Goal: Transaction & Acquisition: Purchase product/service

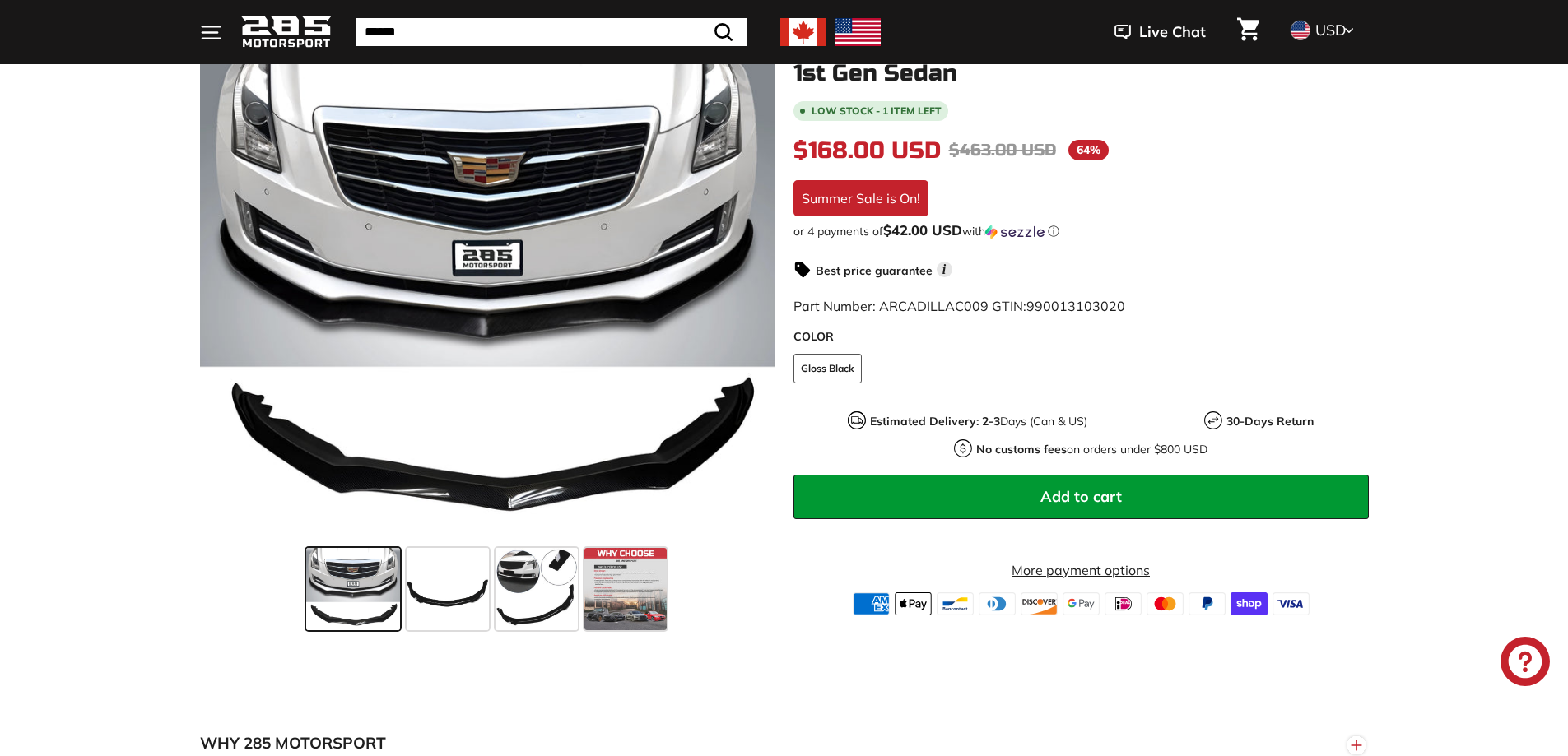
scroll to position [247, 0]
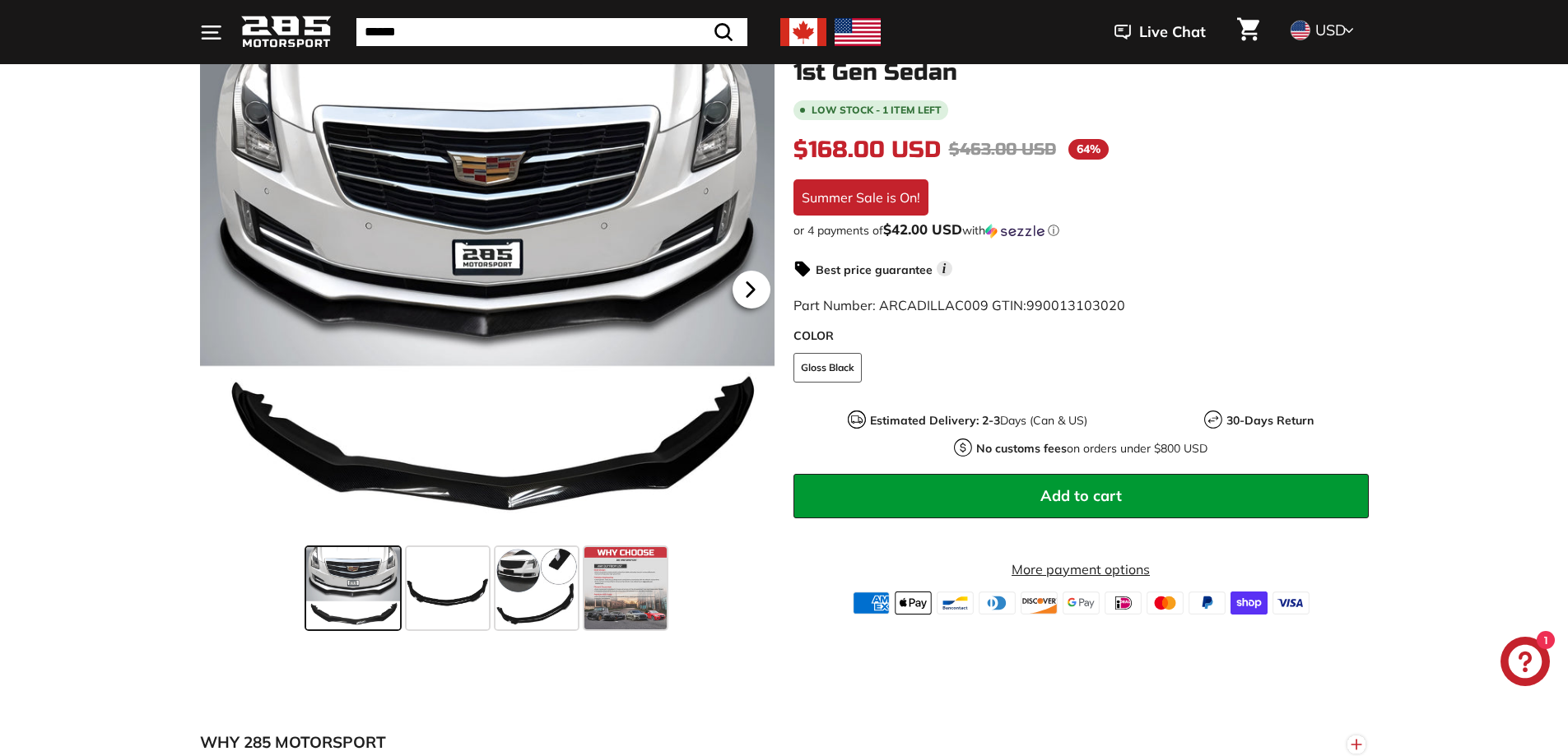
click at [749, 291] on icon at bounding box center [750, 290] width 6 height 14
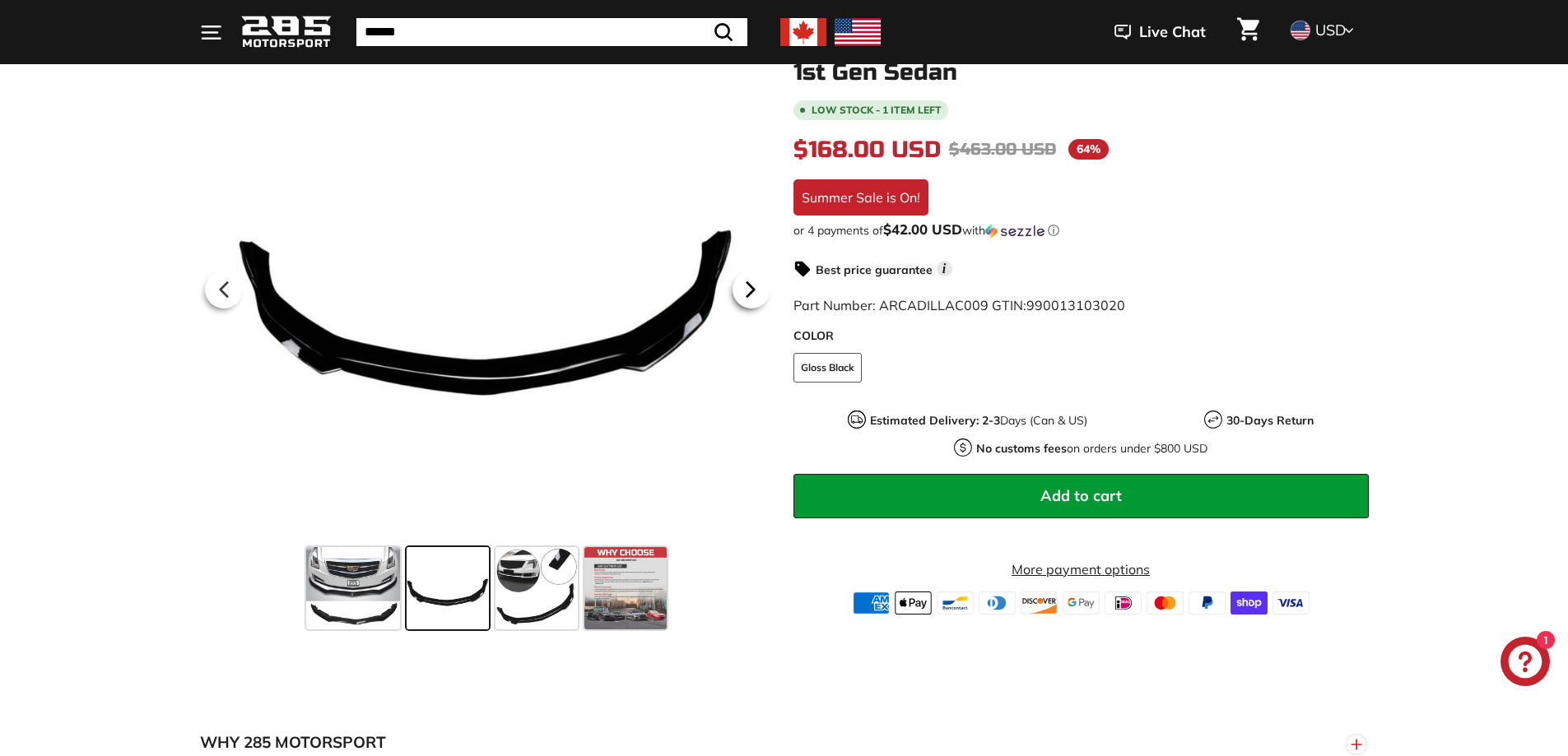
click at [749, 291] on icon at bounding box center [750, 290] width 6 height 14
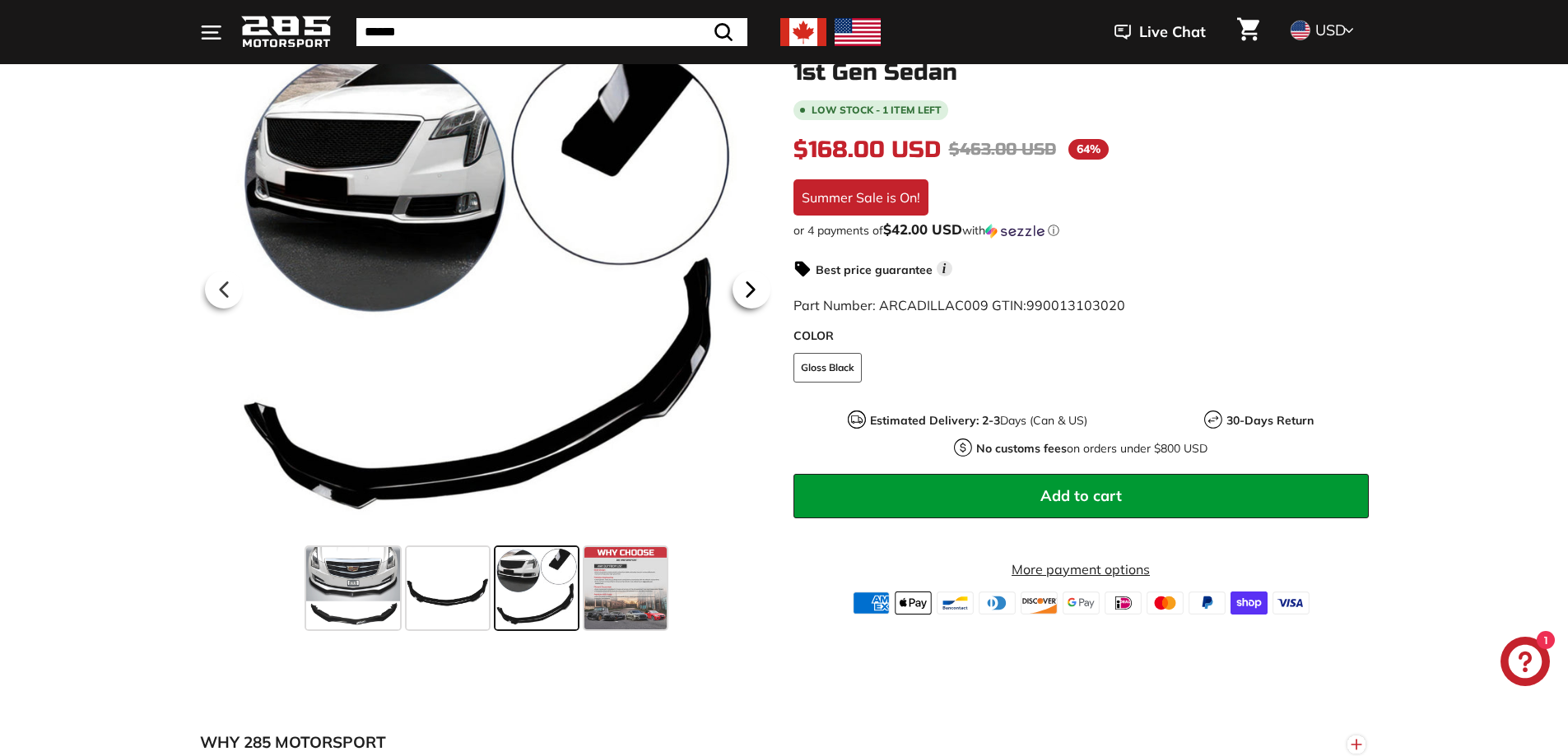
click at [749, 291] on icon at bounding box center [750, 290] width 6 height 14
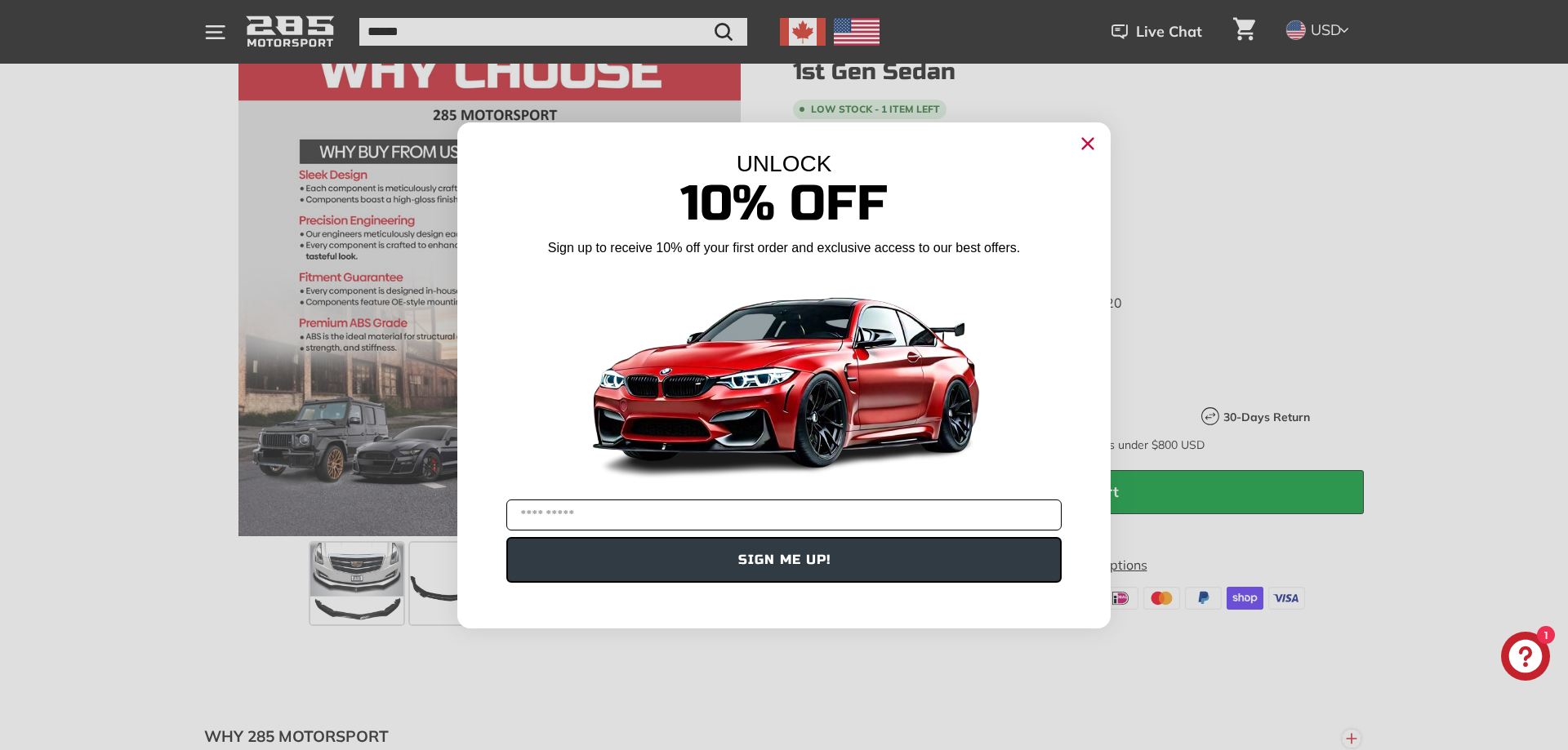
click at [694, 518] on input "YOUR EMAIL" at bounding box center [784, 515] width 556 height 31
type input "**********"
click at [717, 558] on button "SIGN ME UP!" at bounding box center [784, 560] width 556 height 46
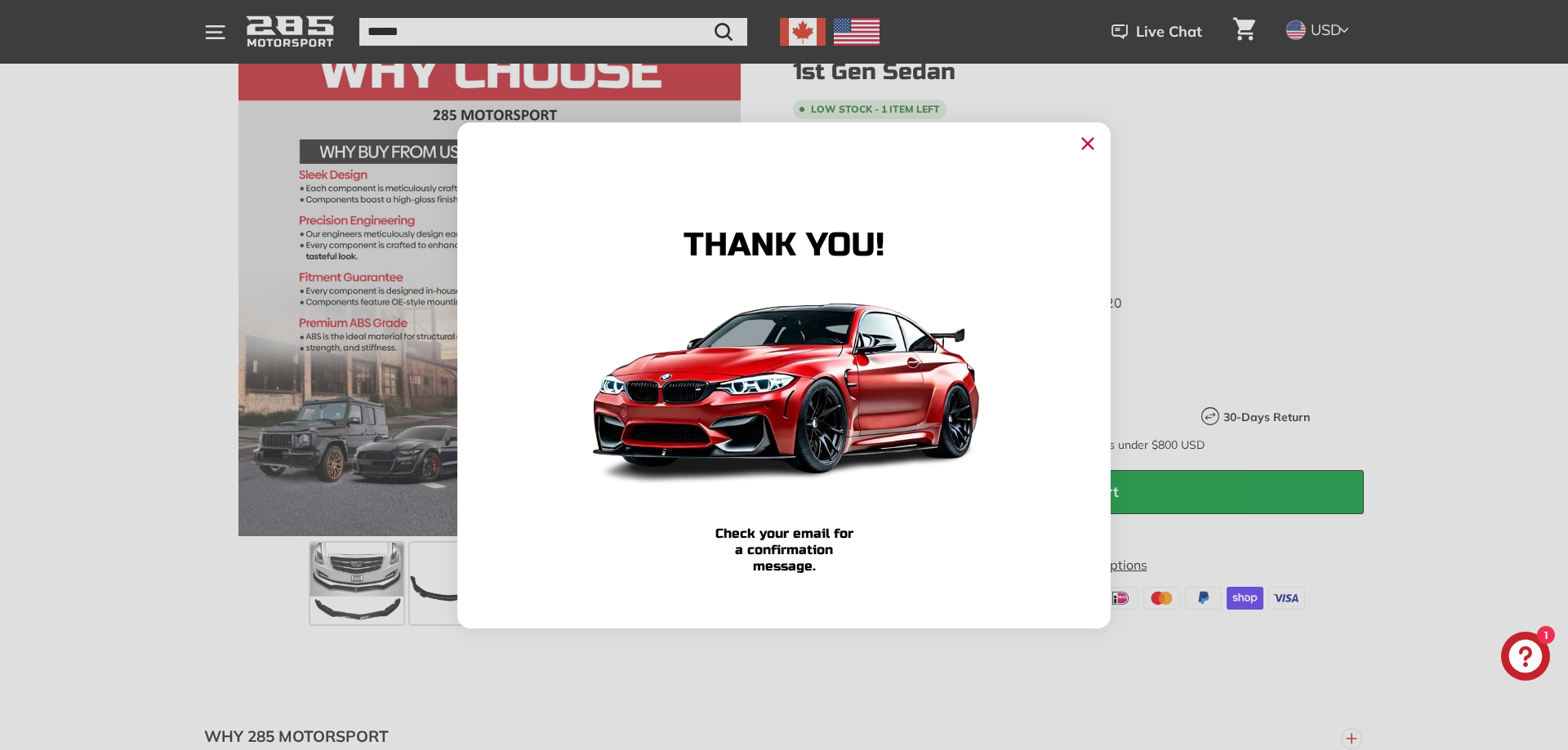
click at [1084, 149] on circle "Close dialog" at bounding box center [1087, 142] width 24 height 24
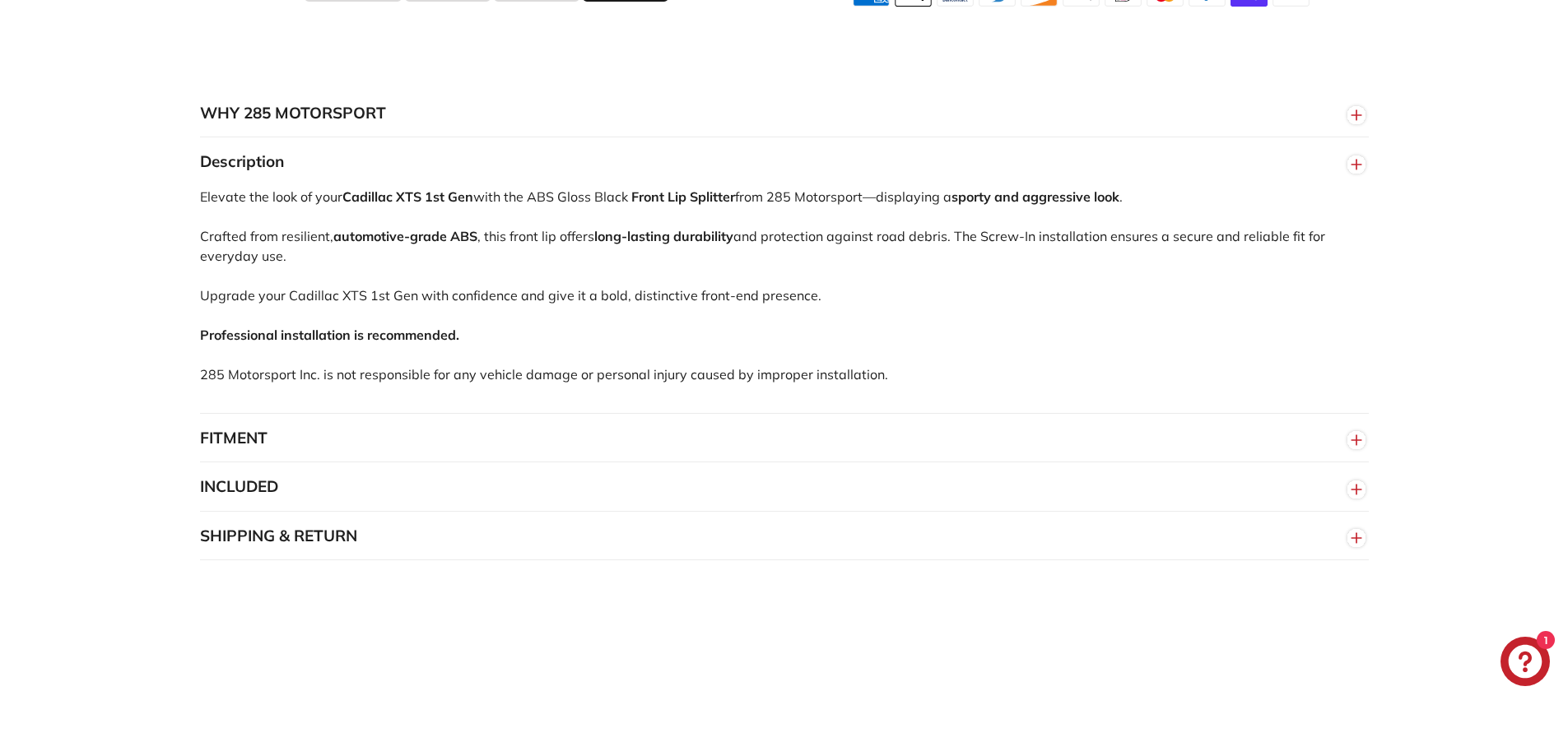
scroll to position [906, 0]
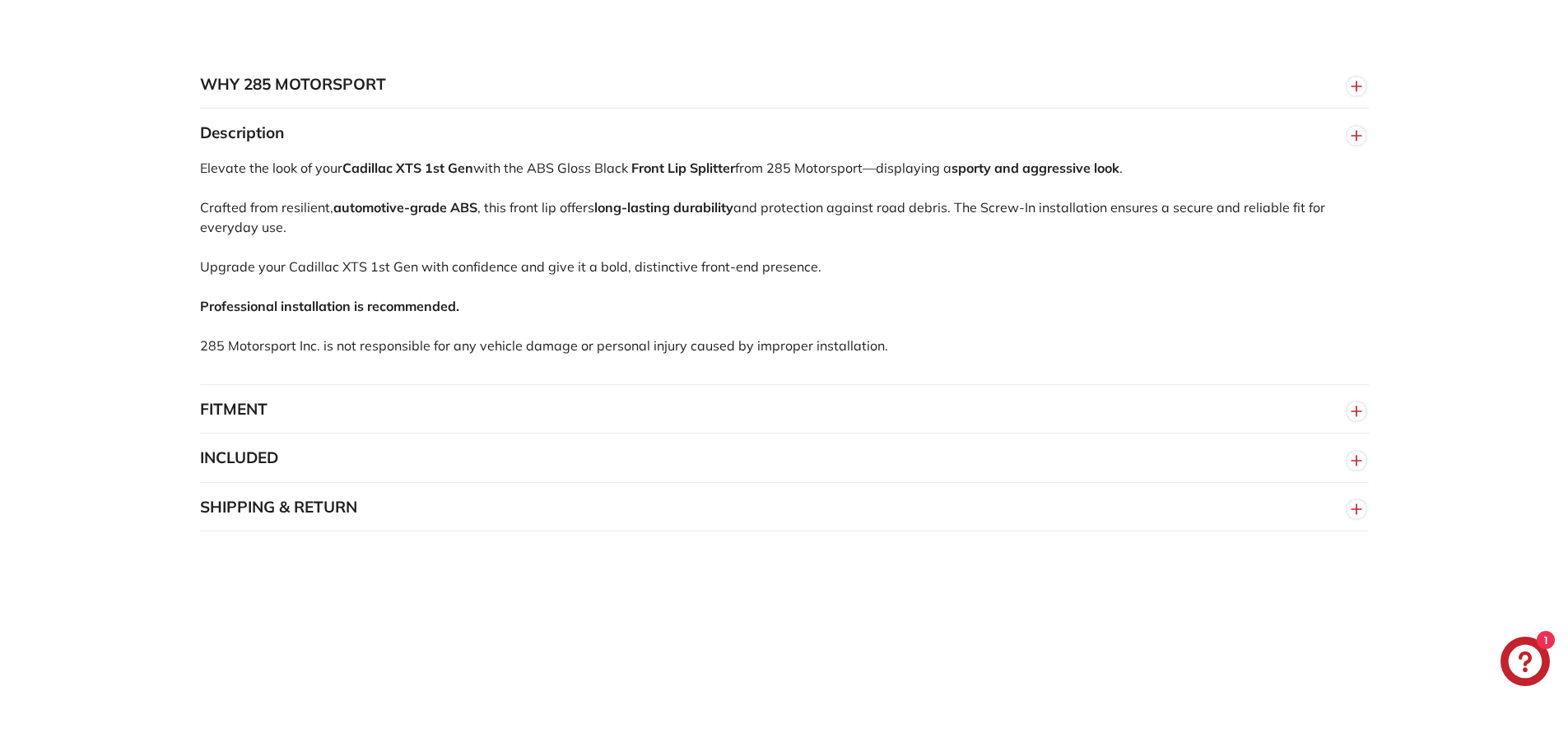
click at [1119, 420] on button "FITMENT" at bounding box center [784, 409] width 1169 height 49
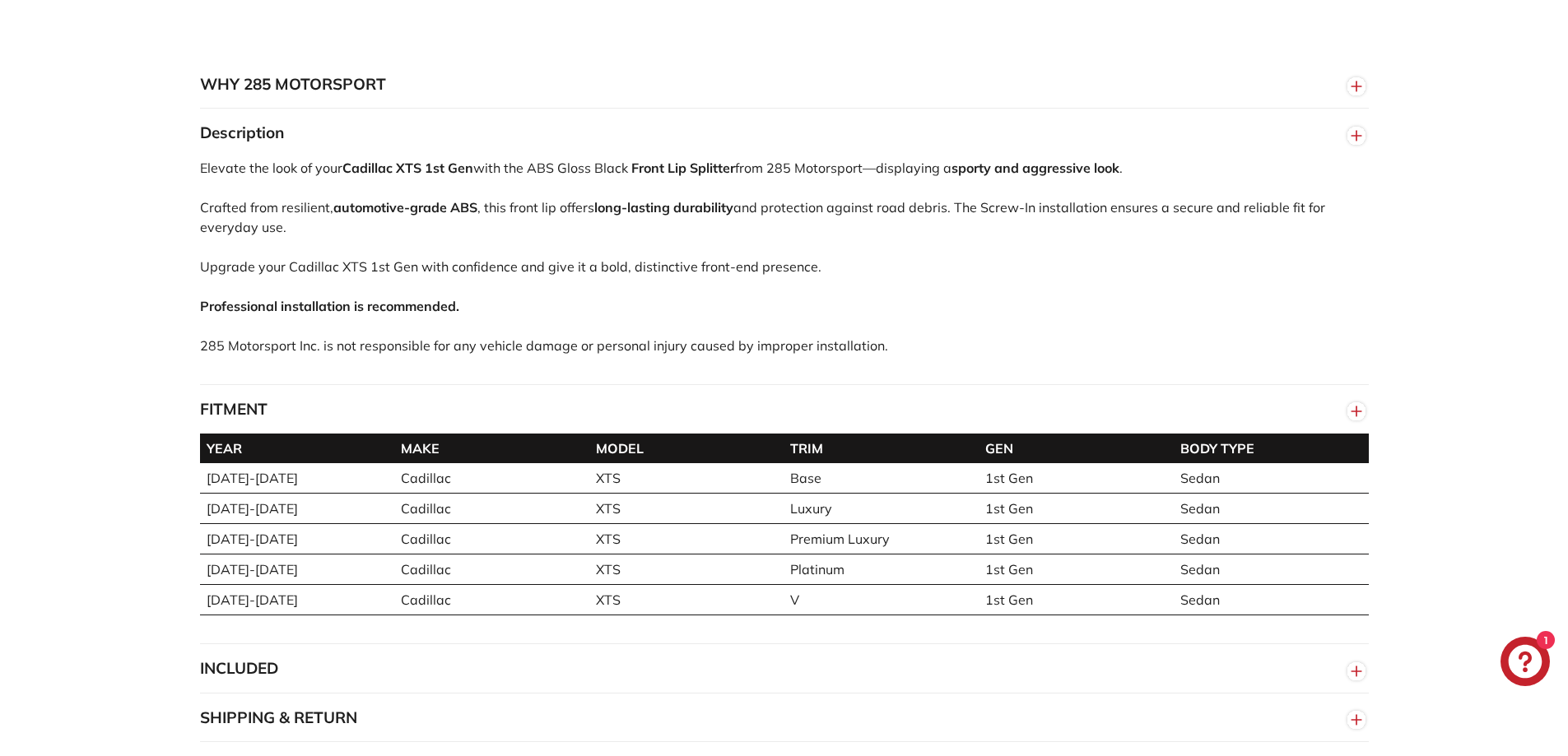
click at [1119, 419] on button "FITMENT" at bounding box center [784, 409] width 1169 height 49
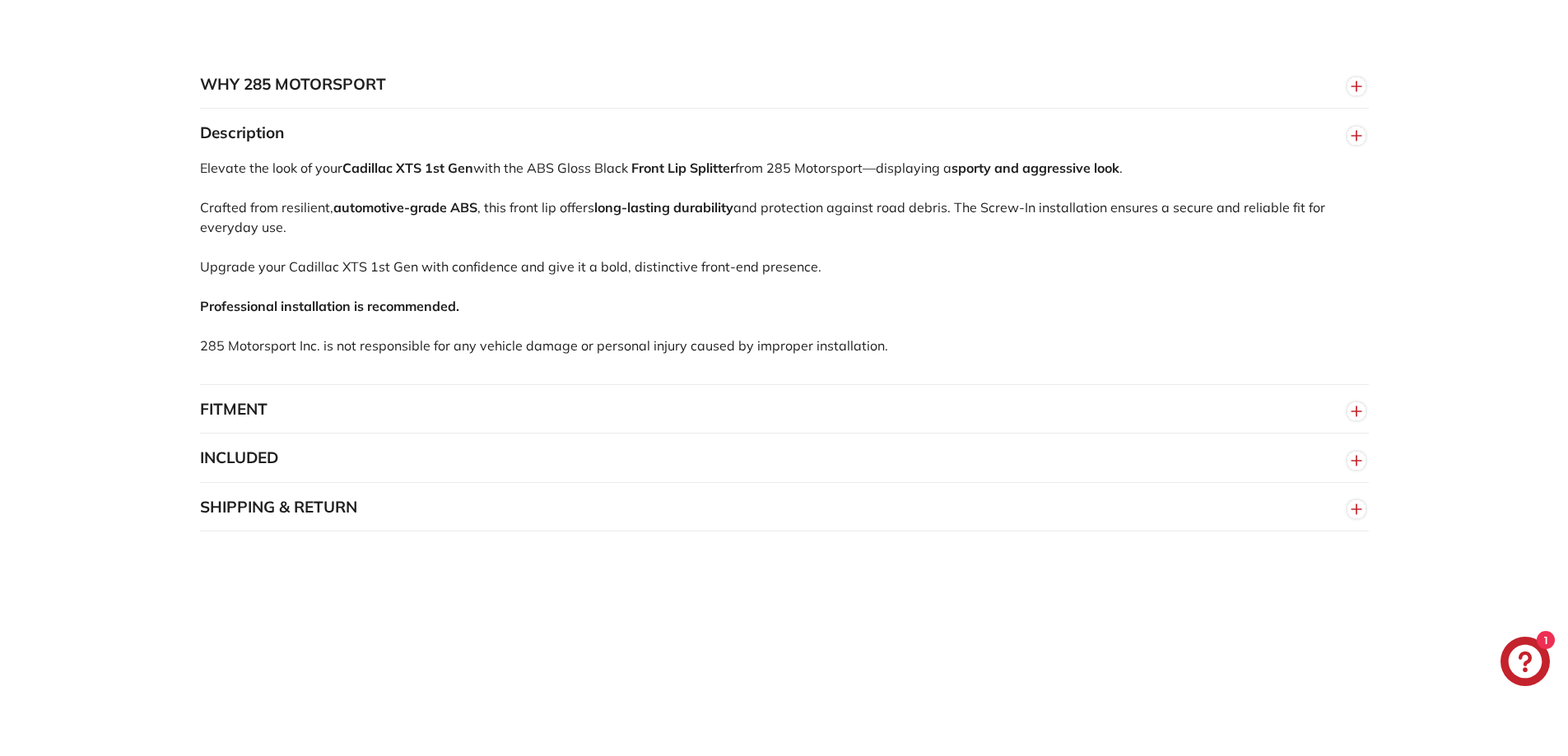
click at [1114, 453] on button "INCLUDED" at bounding box center [784, 458] width 1169 height 49
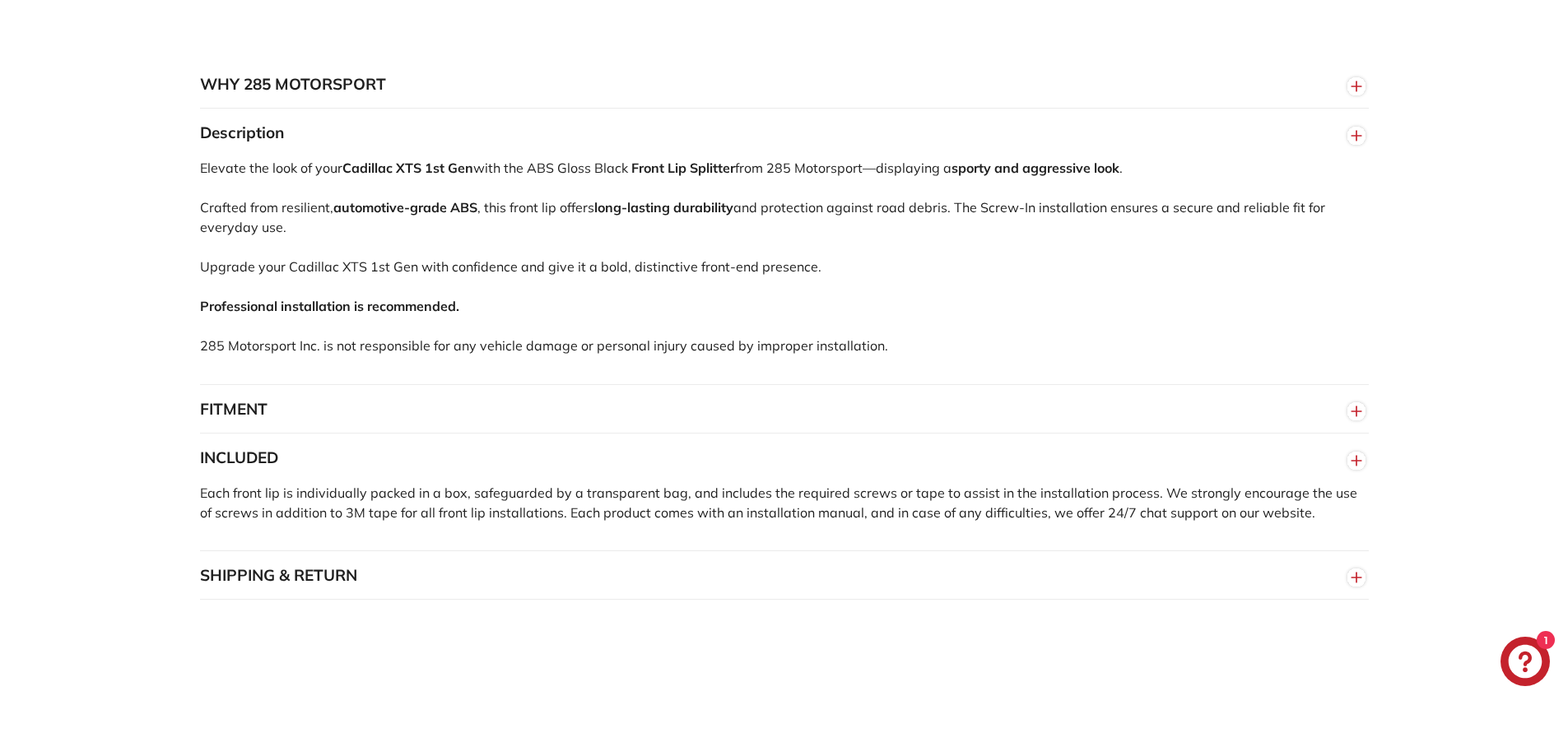
click at [1114, 449] on button "INCLUDED" at bounding box center [784, 458] width 1169 height 49
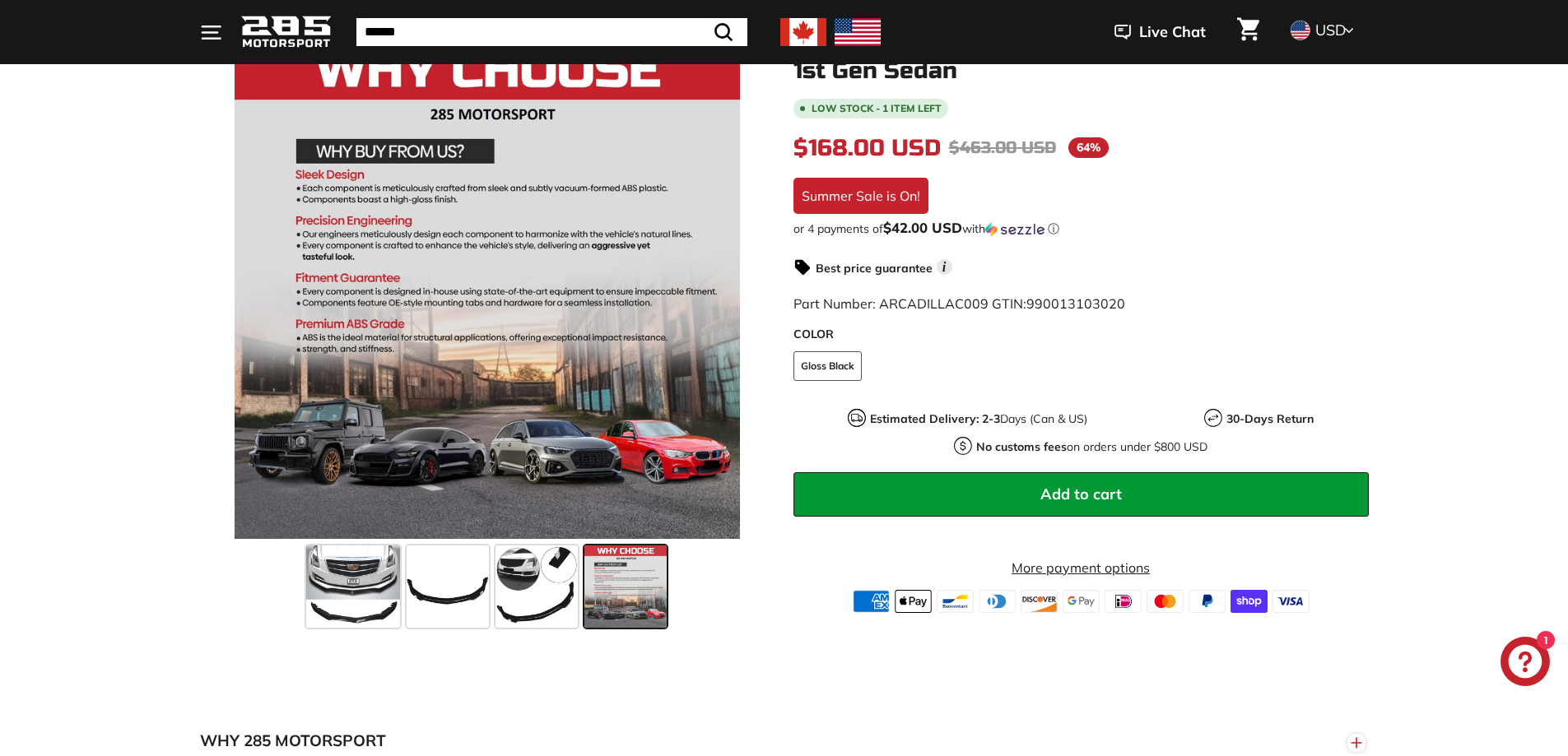
scroll to position [247, 0]
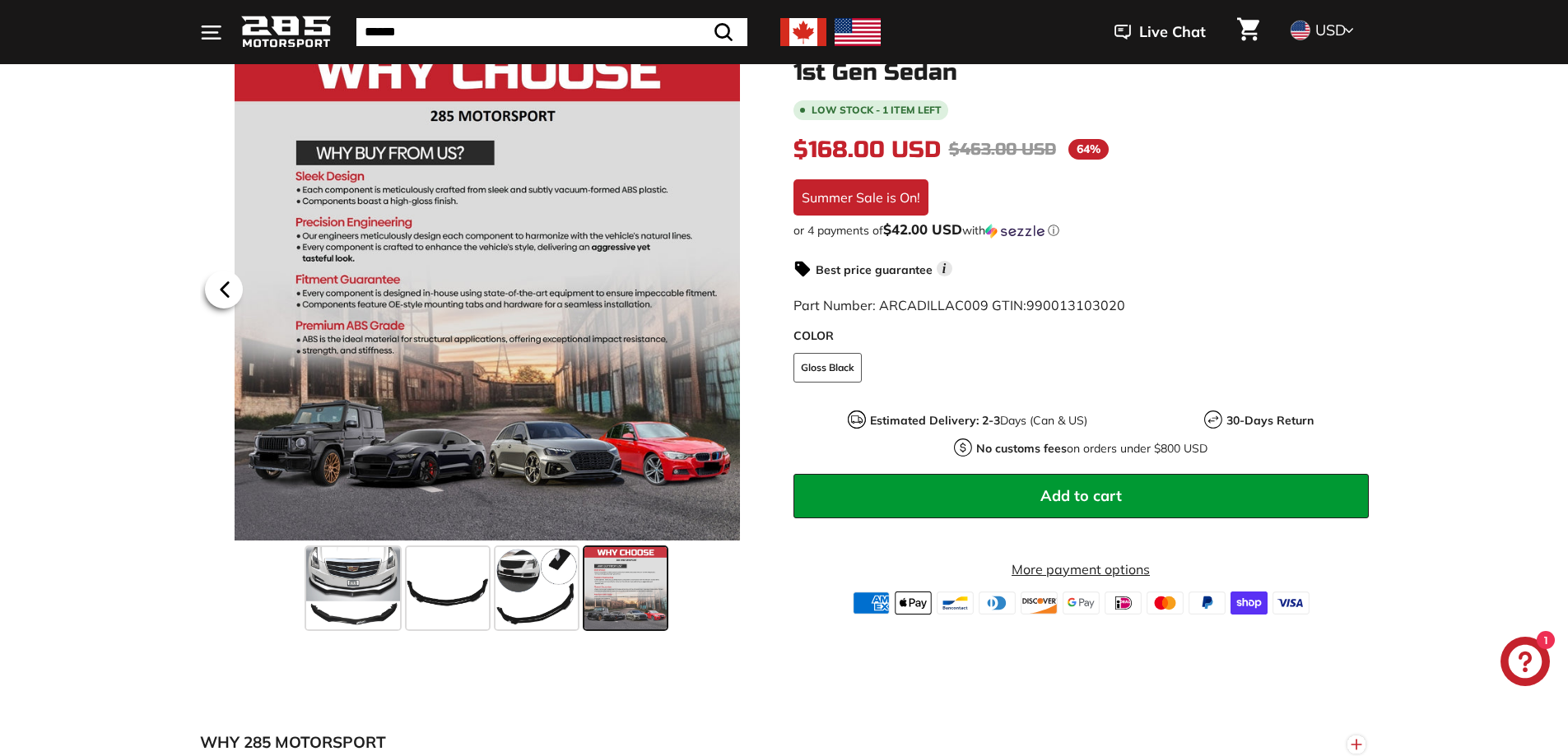
click at [232, 297] on icon at bounding box center [225, 290] width 38 height 38
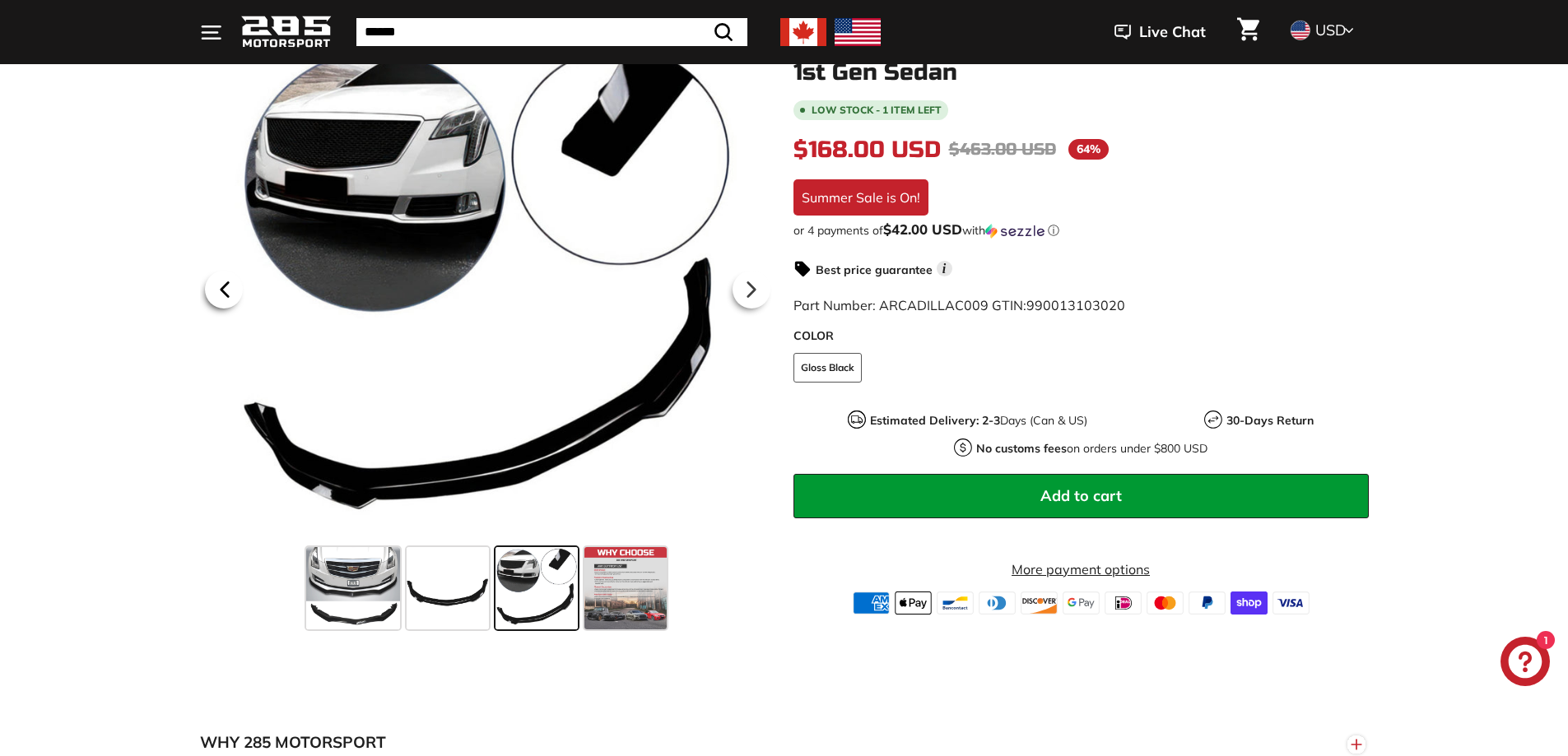
click at [234, 297] on icon at bounding box center [225, 290] width 38 height 38
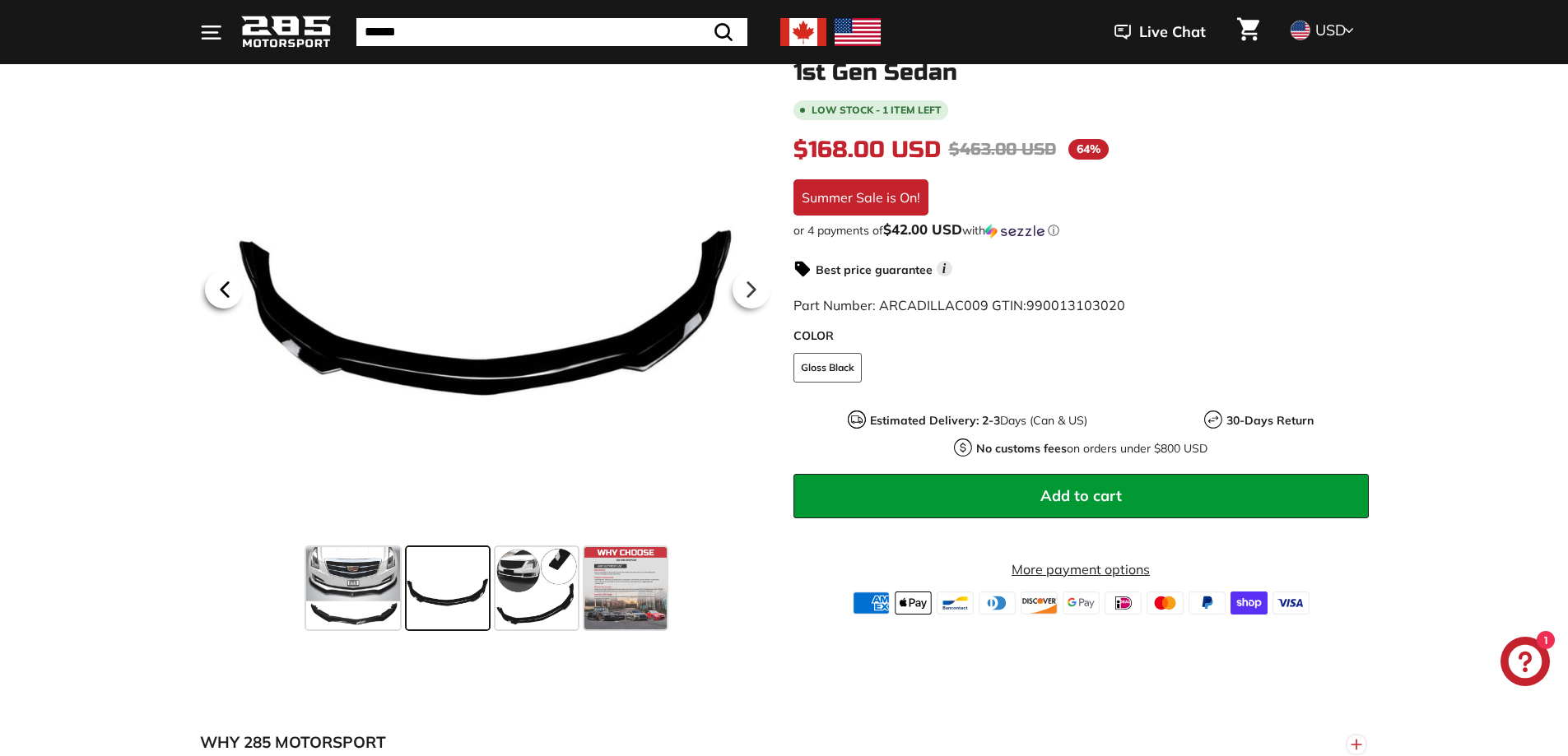
click at [234, 297] on icon at bounding box center [225, 290] width 38 height 38
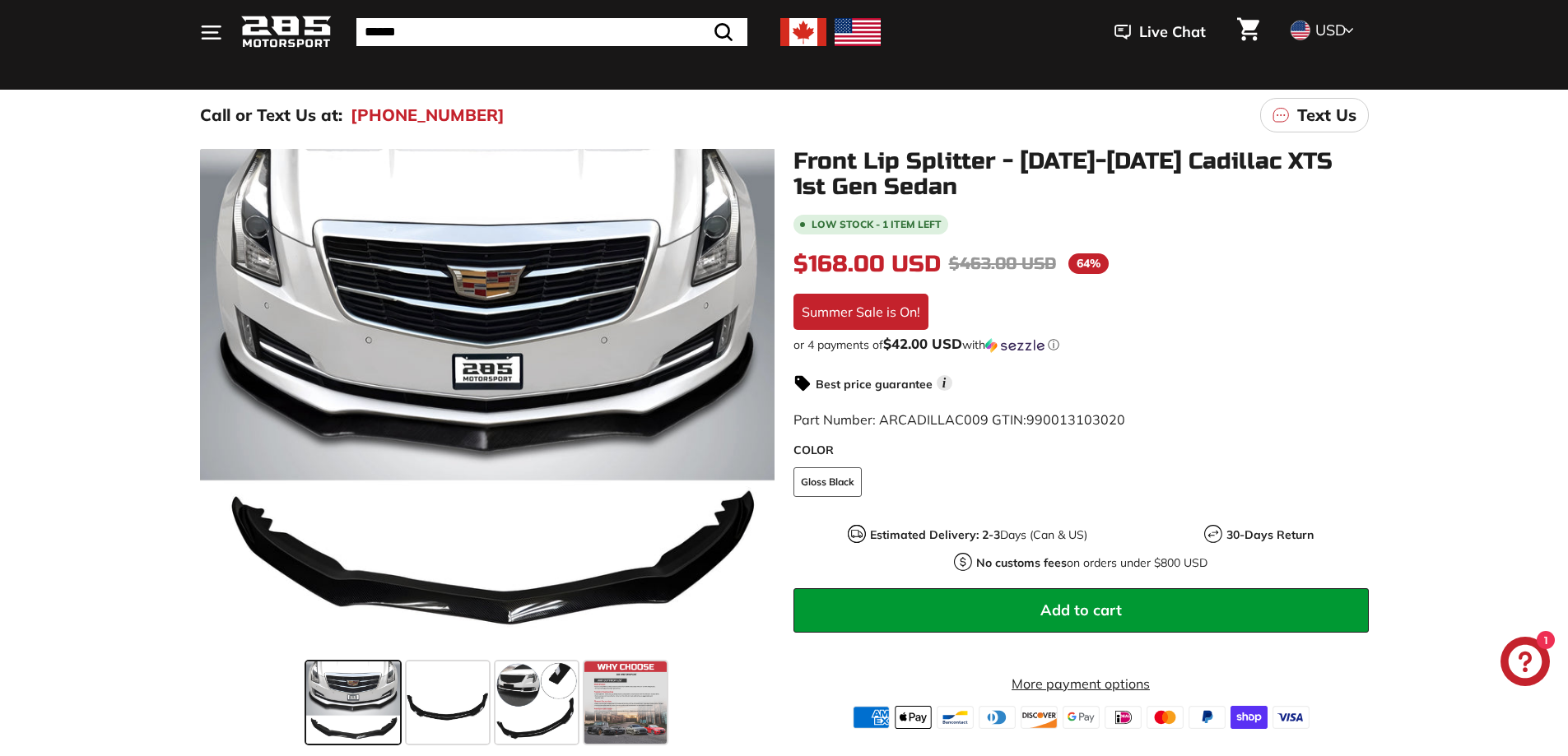
scroll to position [83, 0]
